Goal: Information Seeking & Learning: Learn about a topic

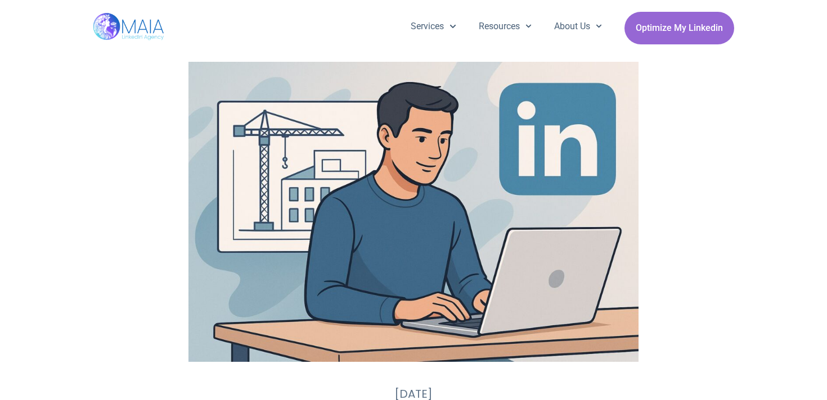
scroll to position [696, 0]
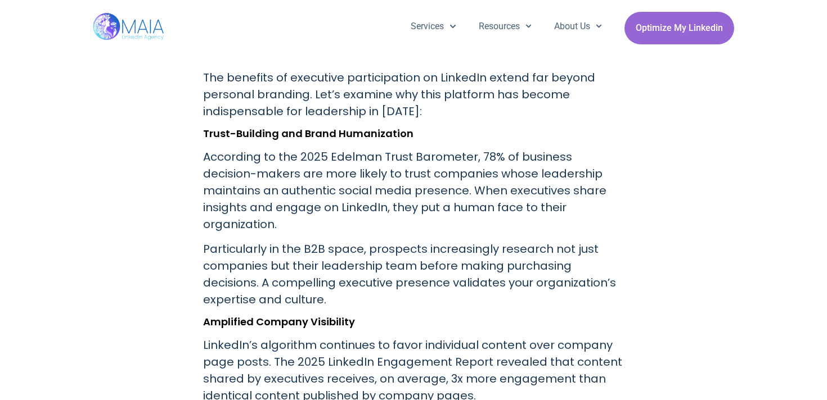
click at [389, 190] on p "According to the 2025 Edelman Trust Barometer, 78% of business decision-makers …" at bounding box center [413, 190] width 421 height 84
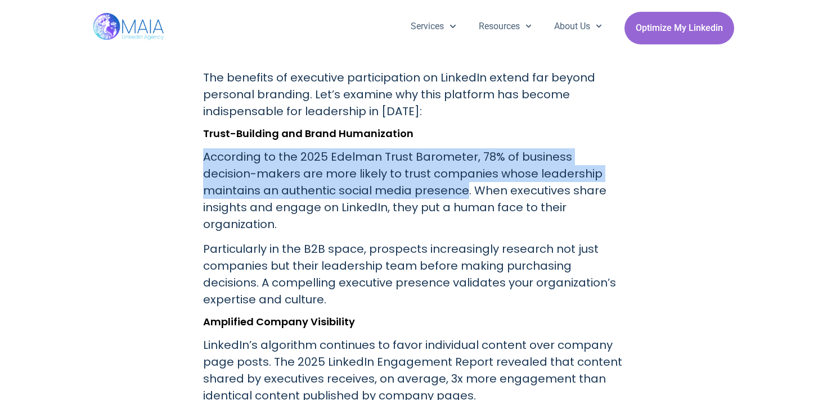
drag, startPoint x: 389, startPoint y: 190, endPoint x: 198, endPoint y: 156, distance: 193.6
copy p "According to the 2025 Edelman Trust Barometer, 78% of business decision-makers …"
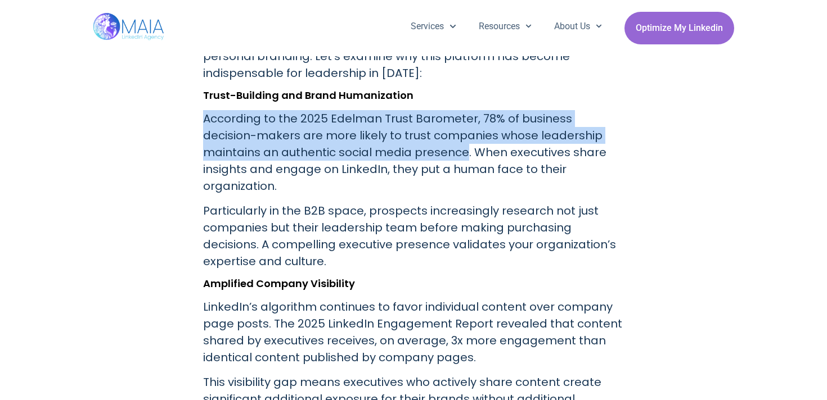
scroll to position [739, 0]
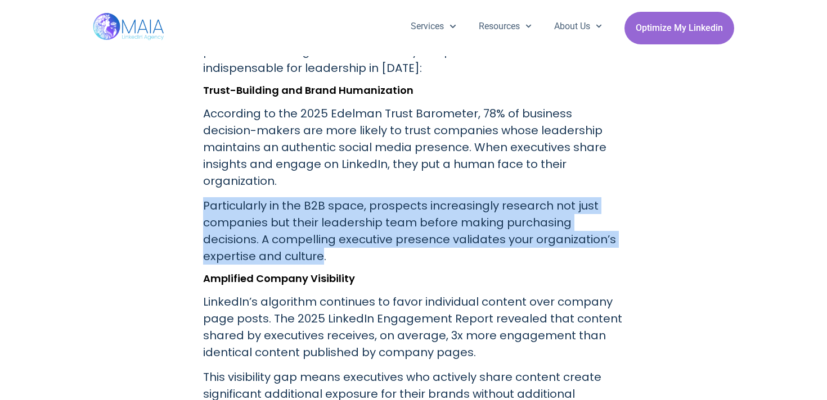
drag, startPoint x: 205, startPoint y: 190, endPoint x: 268, endPoint y: 247, distance: 84.8
click at [268, 247] on p "Particularly in the B2B space, prospects increasingly research not just compani…" at bounding box center [413, 230] width 421 height 67
copy p "Particularly in the B2B space, prospects increasingly research not just compani…"
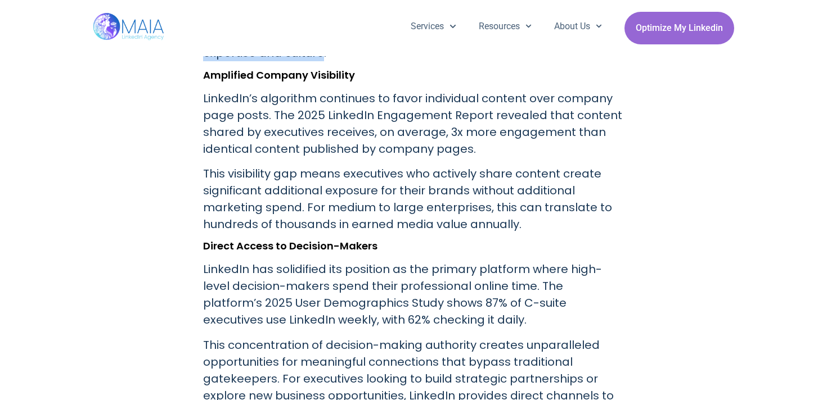
scroll to position [919, 0]
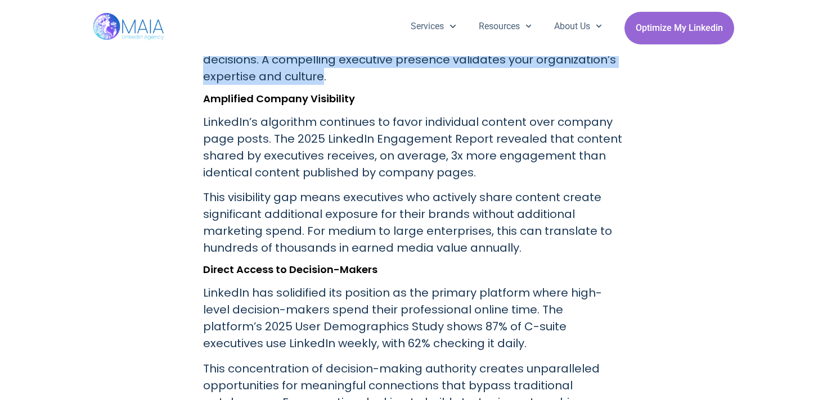
click at [528, 289] on p "LinkedIn has solidified its position as the primary platform where high-level d…" at bounding box center [413, 318] width 421 height 67
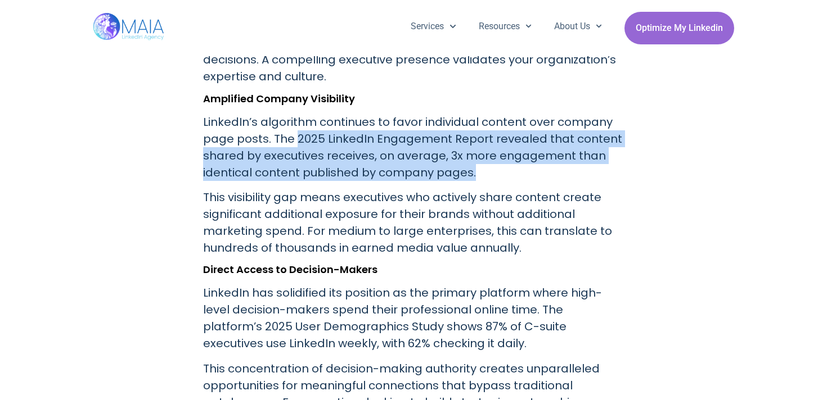
drag, startPoint x: 295, startPoint y: 121, endPoint x: 471, endPoint y: 161, distance: 180.6
click at [471, 161] on p "LinkedIn’s algorithm continues to favor individual content over company page po…" at bounding box center [413, 147] width 421 height 67
copy p "2025 LinkedIn Engagement Report revealed that content shared by executives rece…"
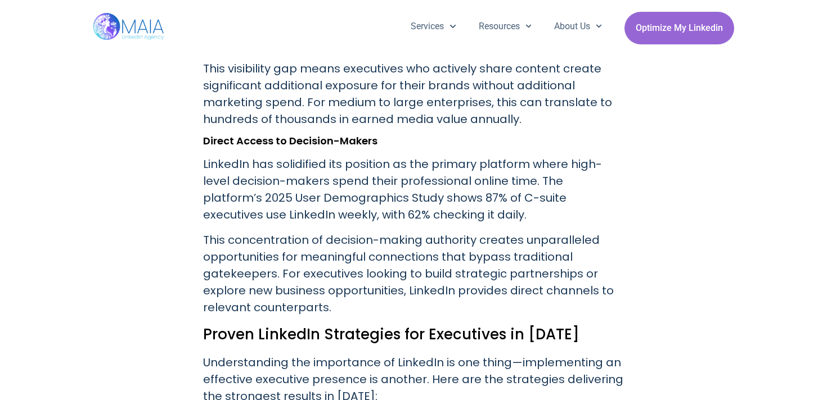
scroll to position [1048, 0]
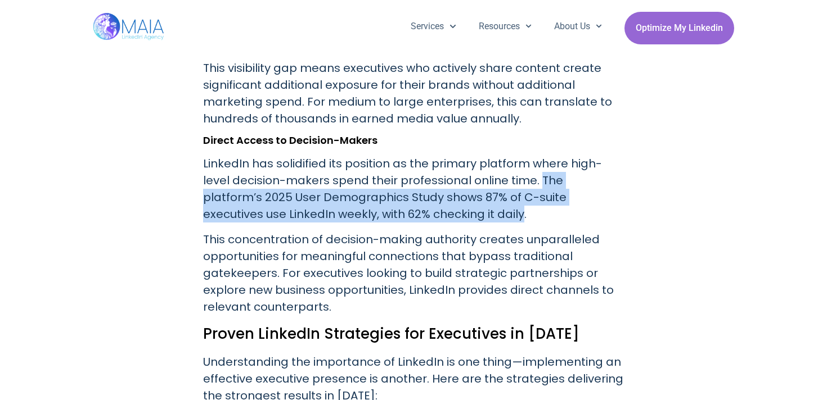
drag, startPoint x: 389, startPoint y: 195, endPoint x: 507, endPoint y: 165, distance: 121.7
click at [507, 165] on p "LinkedIn has solidified its position as the primary platform where high-level d…" at bounding box center [413, 188] width 421 height 67
copy p "The platform’s 2025 User Demographics Study shows 87% of C-suite executives use…"
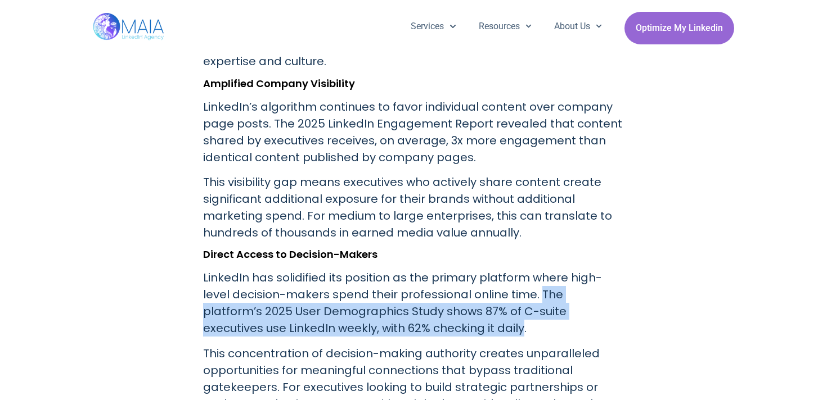
scroll to position [933, 0]
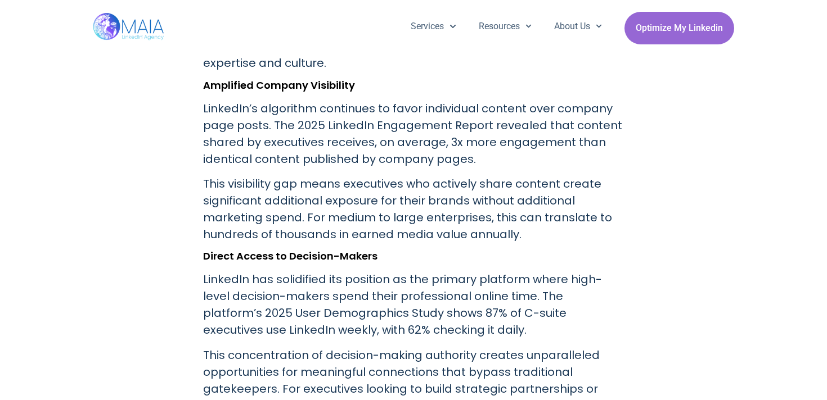
drag, startPoint x: 349, startPoint y: 292, endPoint x: 591, endPoint y: 281, distance: 242.7
click at [591, 281] on p "LinkedIn has solidified its position as the primary platform where high-level d…" at bounding box center [413, 304] width 421 height 67
copy p "2025 User Demographics Study"
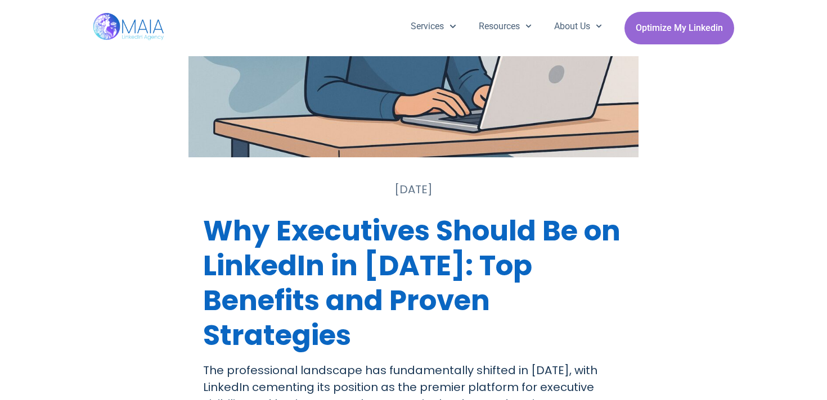
scroll to position [154, 0]
